Goal: Task Accomplishment & Management: Complete application form

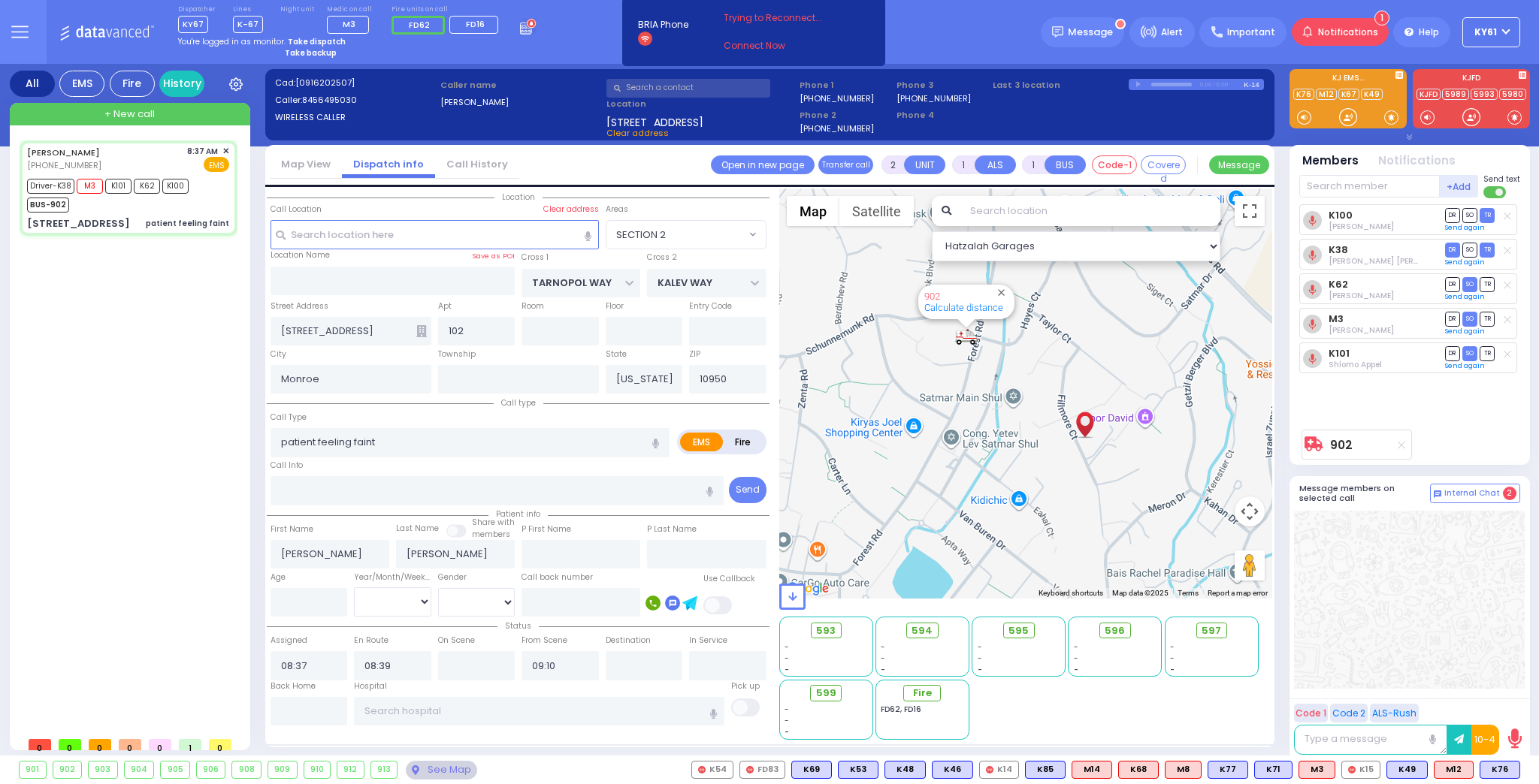
select select "SECTION 2"
select select
